Goal: Information Seeking & Learning: Learn about a topic

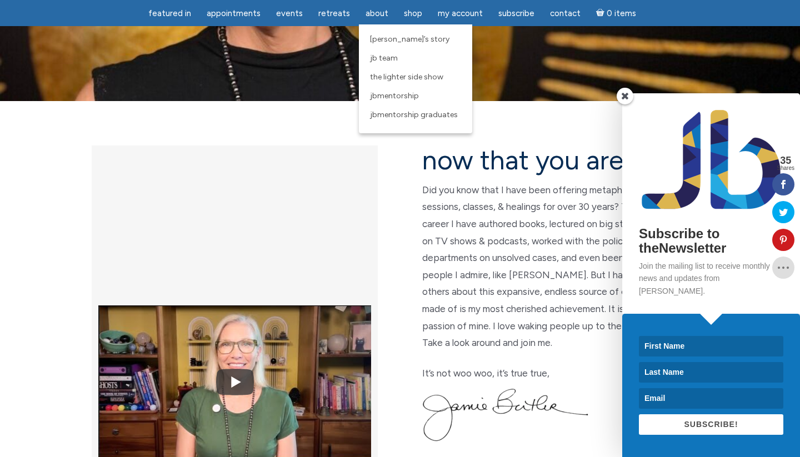
scroll to position [208, 0]
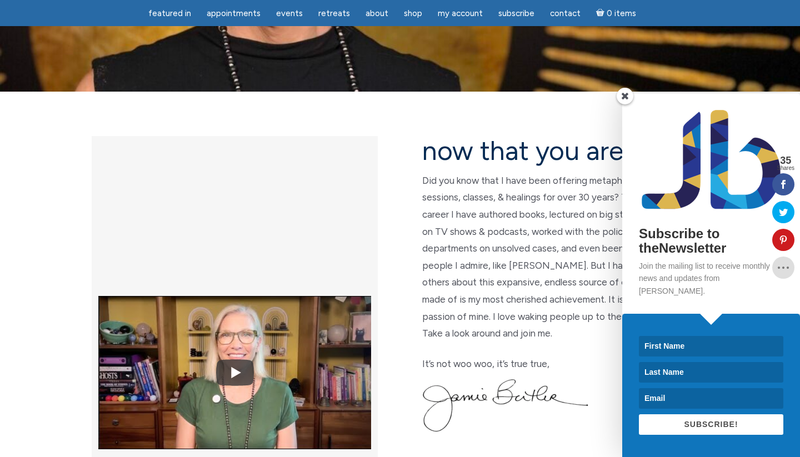
click at [620, 104] on span at bounding box center [624, 96] width 17 height 17
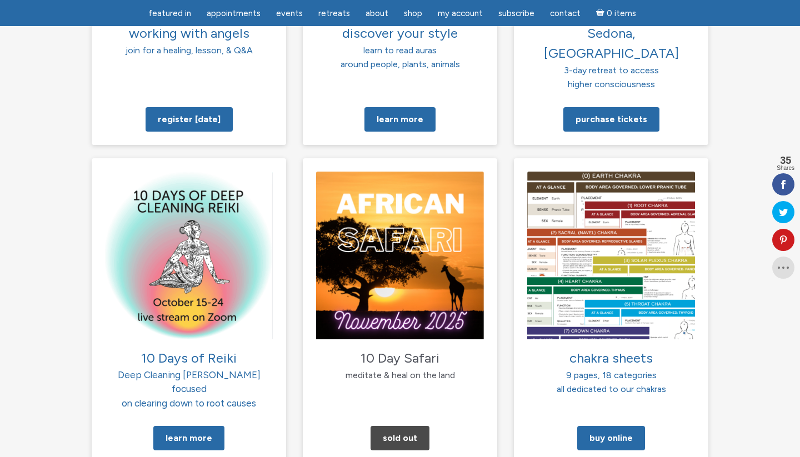
scroll to position [1051, 0]
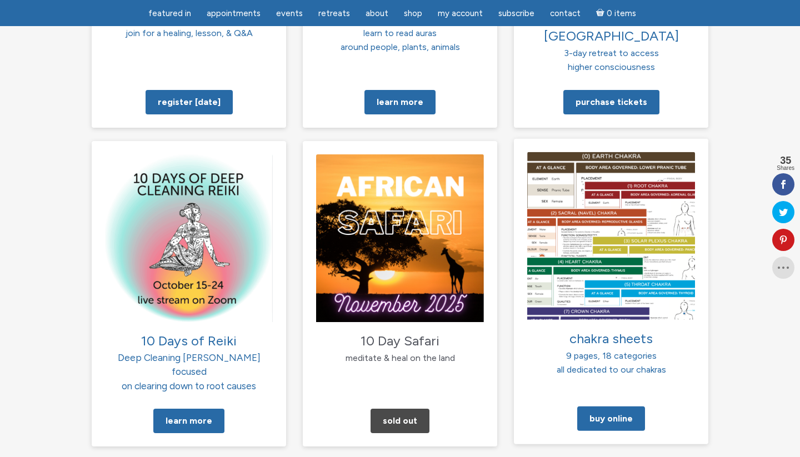
click at [611, 217] on img at bounding box center [611, 236] width 168 height 168
click at [618, 407] on link "Buy Online" at bounding box center [611, 419] width 68 height 24
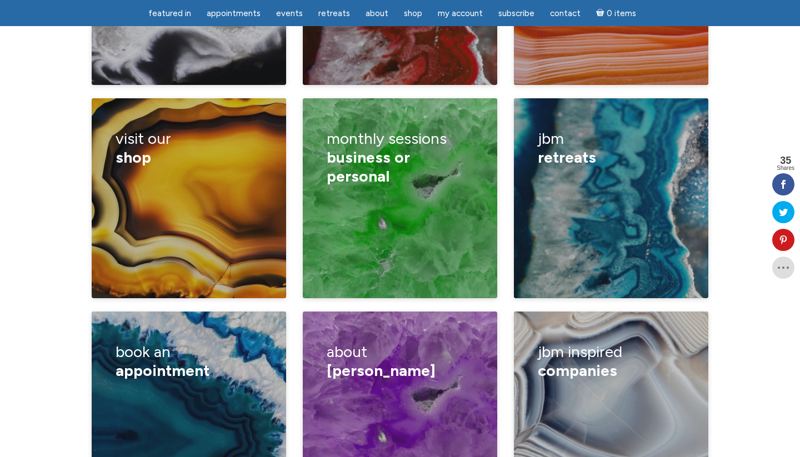
scroll to position [1782, 0]
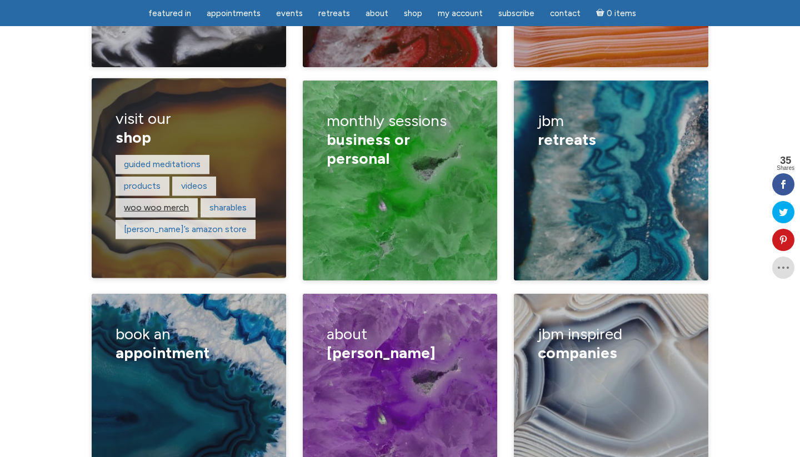
click at [143, 202] on link "woo woo merch" at bounding box center [156, 207] width 65 height 11
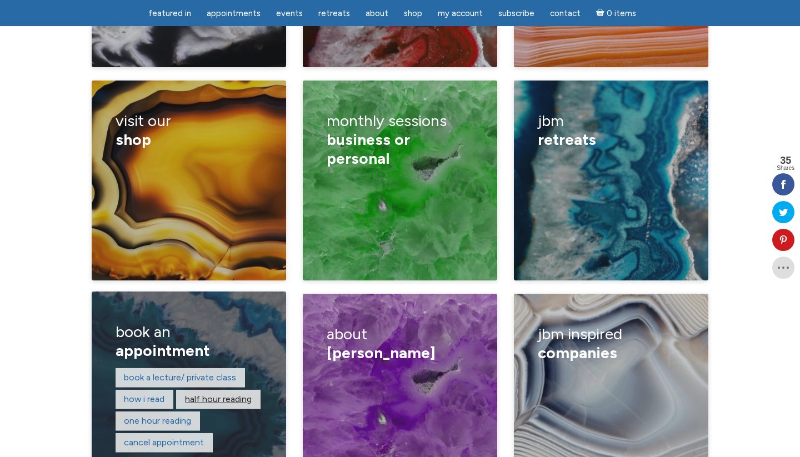
click at [210, 394] on link "Half hour reading" at bounding box center [218, 399] width 67 height 11
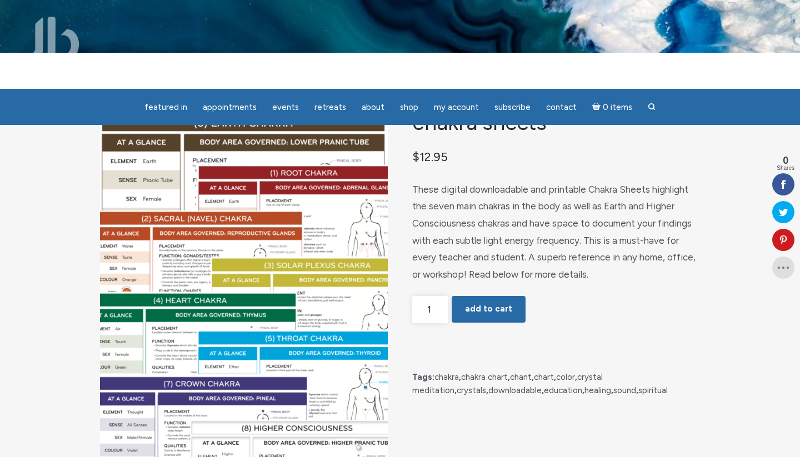
scroll to position [39, 0]
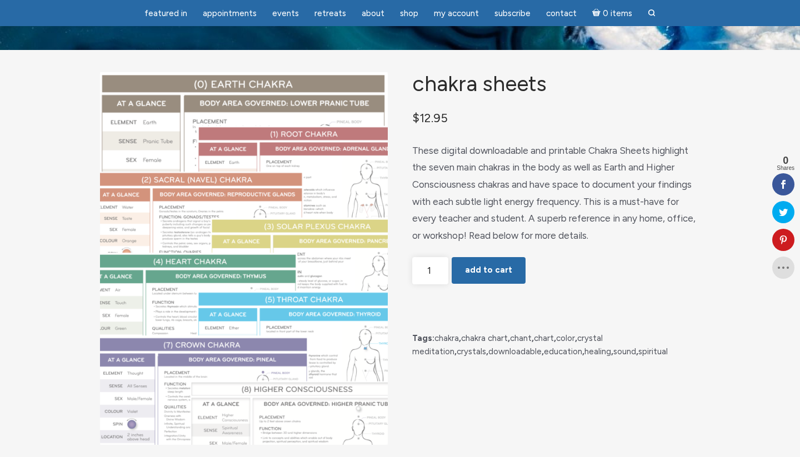
click at [343, 258] on img "main" at bounding box center [244, 258] width 288 height 373
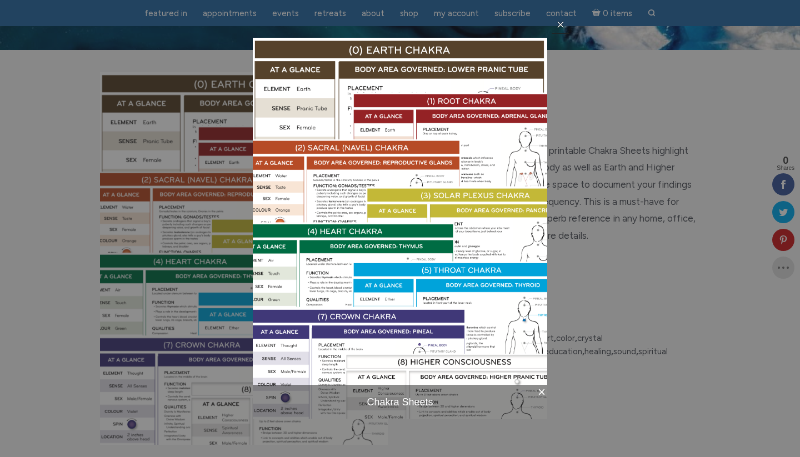
click at [561, 23] on icon at bounding box center [560, 24] width 9 height 9
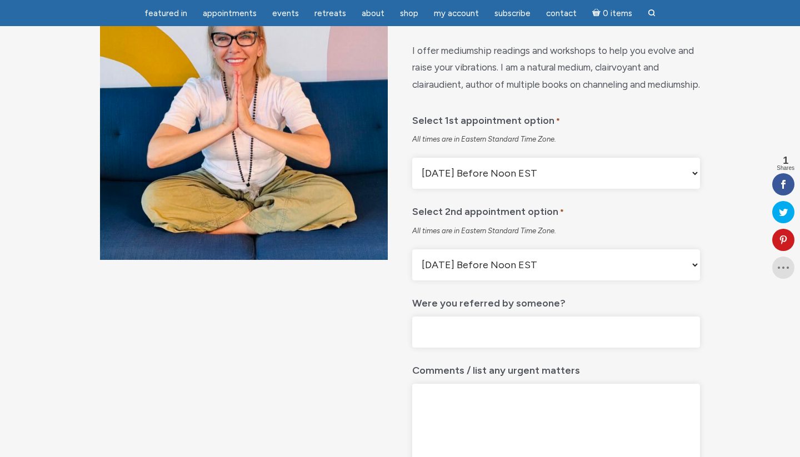
scroll to position [147, 0]
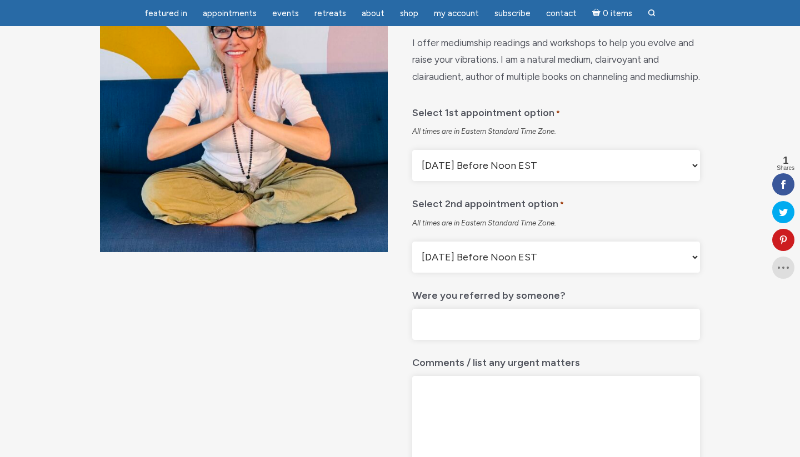
click at [669, 181] on select "Monday Before Noon EST Monday After Noon EST First Available Appointment" at bounding box center [556, 165] width 288 height 31
click at [412, 178] on select "Monday Before Noon EST Monday After Noon EST First Available Appointment" at bounding box center [556, 165] width 288 height 31
click at [670, 273] on select "Monday Before Noon EST Monday After Noon EST First Available Appointment" at bounding box center [556, 257] width 288 height 31
select select "Monday After Noon EST"
click at [412, 269] on select "Monday Before Noon EST Monday After Noon EST First Available Appointment" at bounding box center [556, 257] width 288 height 31
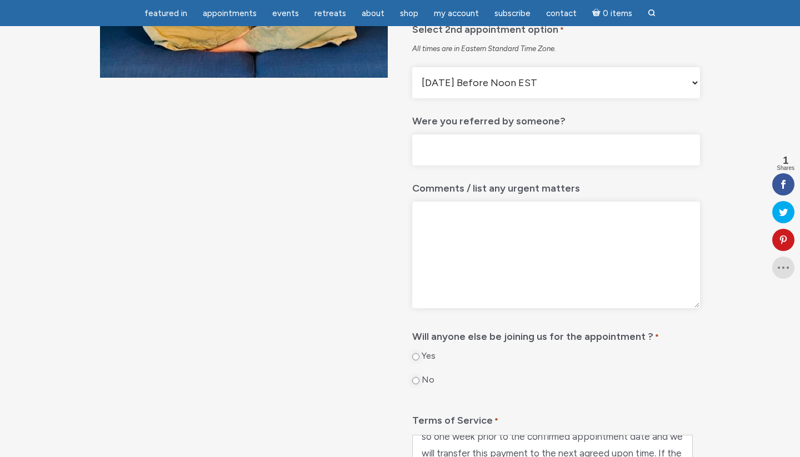
scroll to position [0, 0]
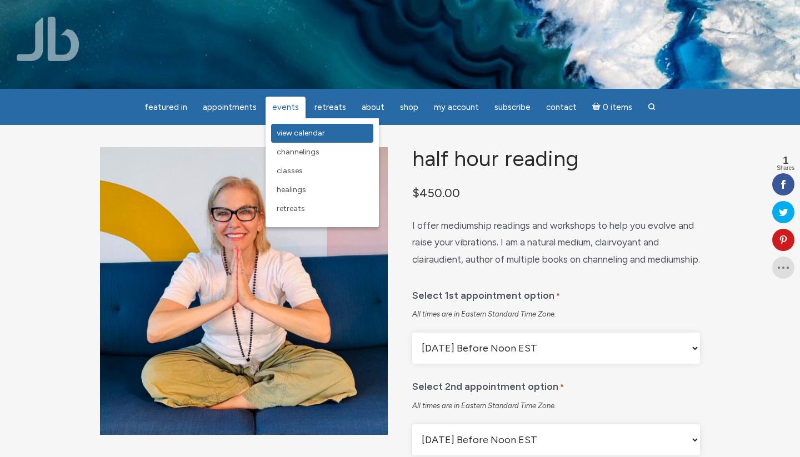
click at [287, 134] on span "View Calendar" at bounding box center [301, 132] width 48 height 9
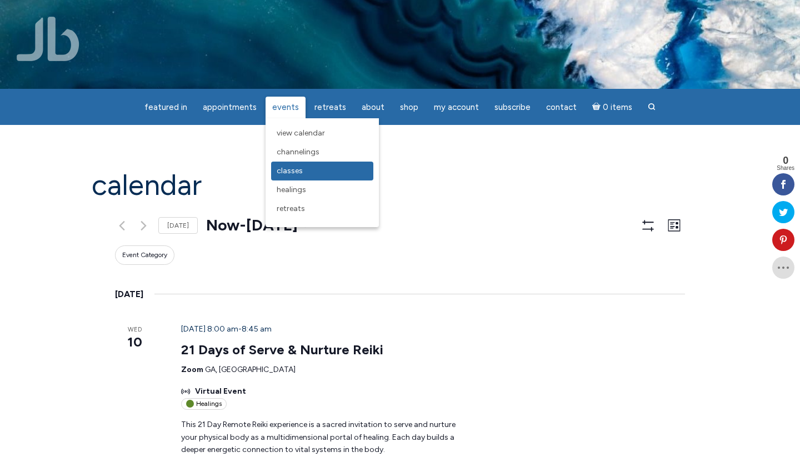
click at [292, 169] on span "Classes" at bounding box center [290, 170] width 26 height 9
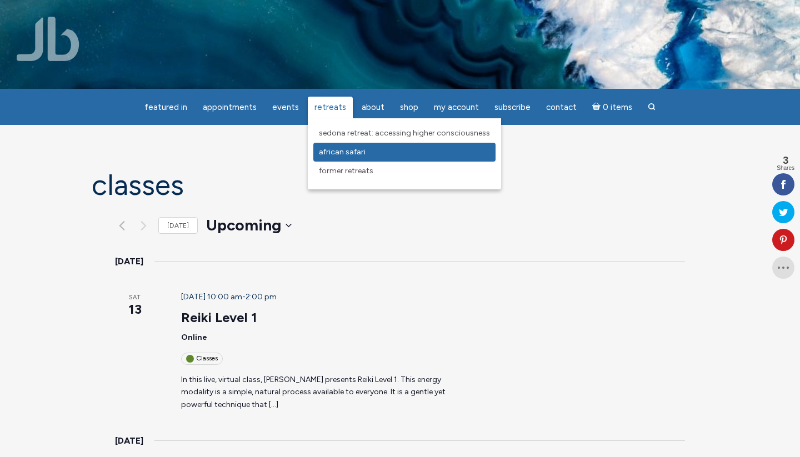
click at [338, 154] on span "African Safari" at bounding box center [342, 151] width 47 height 9
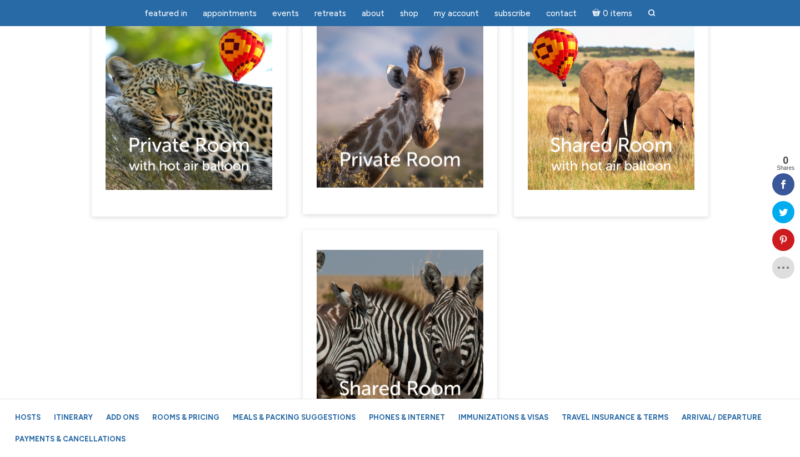
scroll to position [6654, 0]
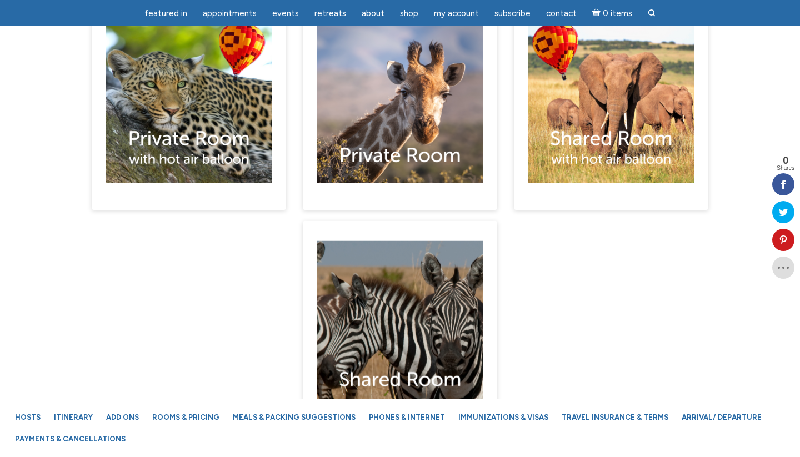
click at [378, 269] on img "main" at bounding box center [400, 324] width 167 height 167
click at [389, 304] on img "main" at bounding box center [400, 324] width 167 height 167
click at [418, 346] on div "main" at bounding box center [400, 327] width 194 height 213
click at [424, 277] on img "main" at bounding box center [400, 324] width 167 height 167
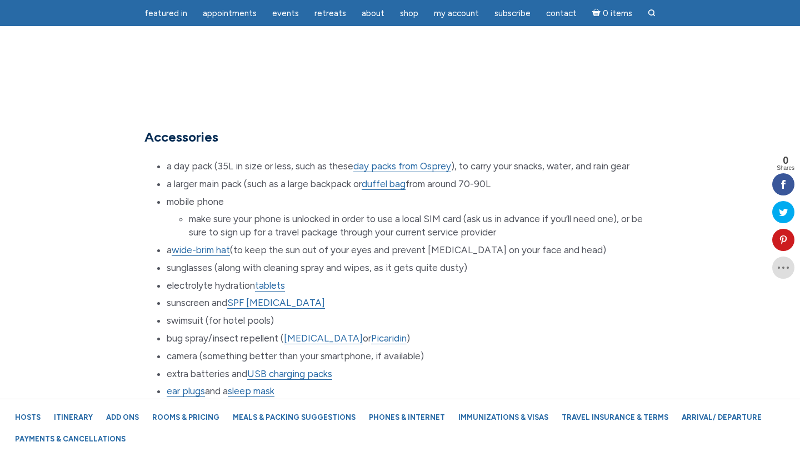
scroll to position [9524, 0]
click at [407, 159] on span "day packs from Osprey" at bounding box center [402, 164] width 98 height 11
click at [401, 177] on span "duffel bag" at bounding box center [384, 182] width 44 height 11
click at [187, 243] on span "wide-brim hat" at bounding box center [201, 248] width 58 height 11
click at [250, 296] on span "SPF [MEDICAL_DATA]" at bounding box center [276, 301] width 98 height 11
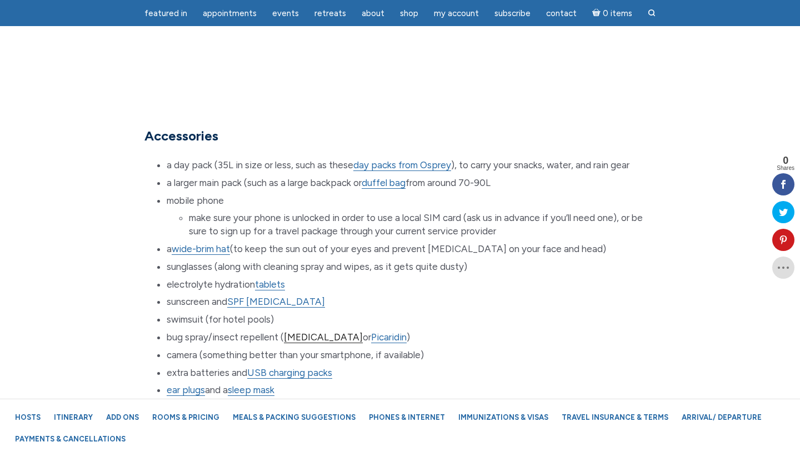
click at [288, 332] on span "[MEDICAL_DATA]" at bounding box center [323, 337] width 79 height 11
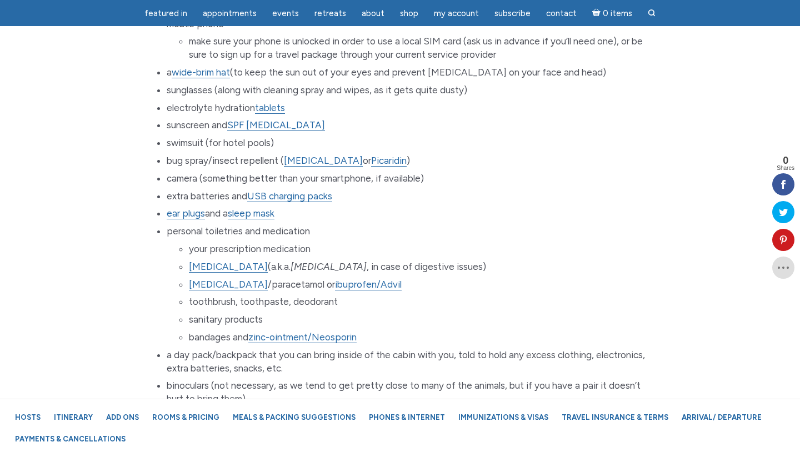
scroll to position [9706, 0]
